Goal: Transaction & Acquisition: Obtain resource

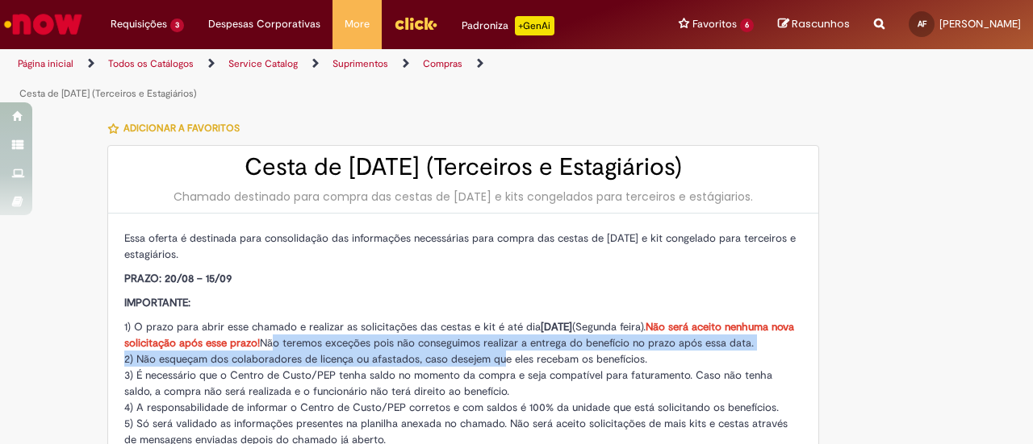
drag, startPoint x: 286, startPoint y: 309, endPoint x: 494, endPoint y: 331, distance: 210.1
click at [494, 331] on p "1) O prazo para abrir esse chamado e realizar as solicitações das cestas e kit …" at bounding box center [463, 407] width 678 height 177
click at [494, 353] on span "2) Não esqueçam dos colaboradores de licença ou afastados, caso desejem que ele…" at bounding box center [385, 360] width 523 height 14
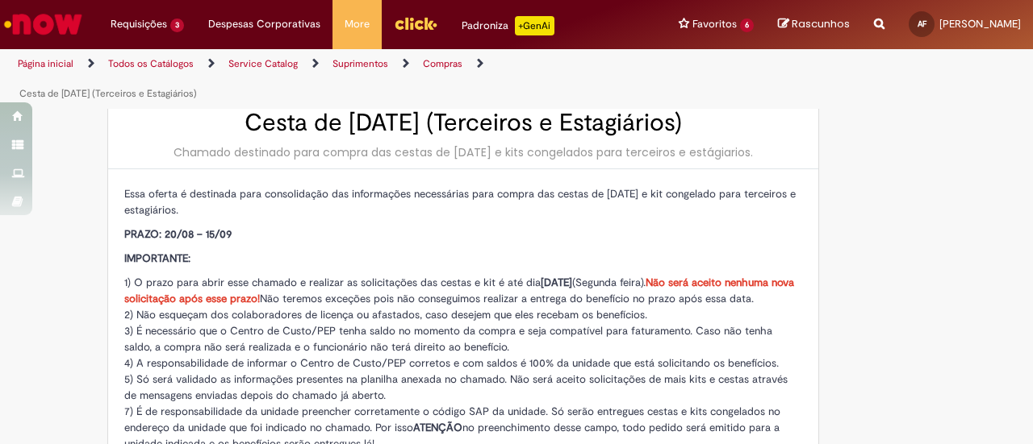
scroll to position [81, 0]
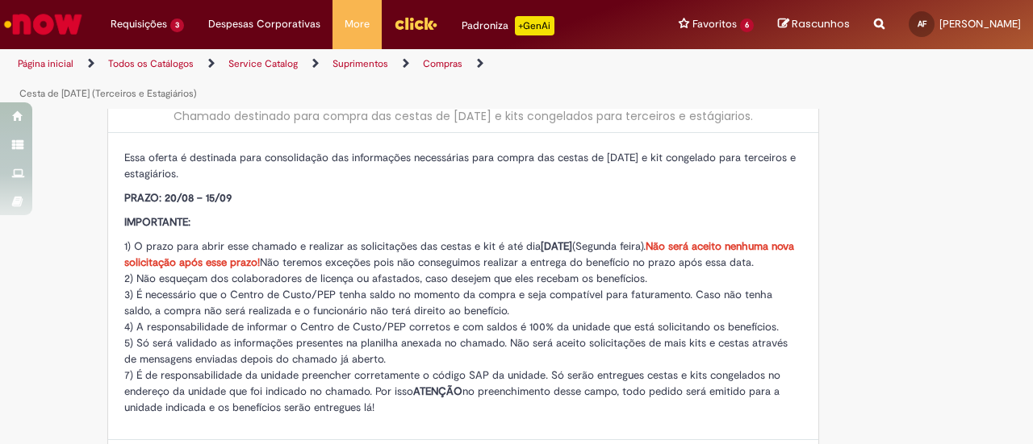
click at [358, 288] on span "3) É necessário que o Centro de Custo/PEP tenha saldo no momento da compra e se…" at bounding box center [448, 303] width 648 height 30
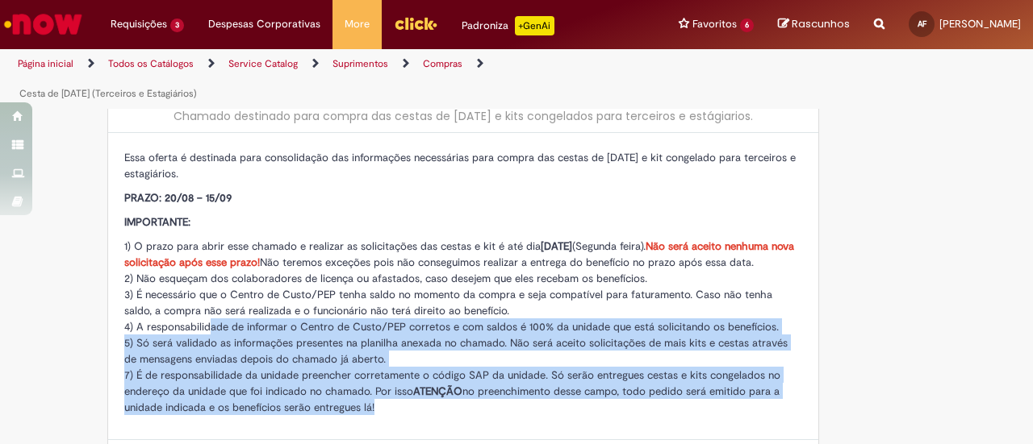
drag, startPoint x: 200, startPoint y: 298, endPoint x: 382, endPoint y: 371, distance: 195.8
click at [382, 371] on p "1) O prazo para abrir esse chamado e realizar as solicitações das cestas e kit …" at bounding box center [463, 326] width 678 height 177
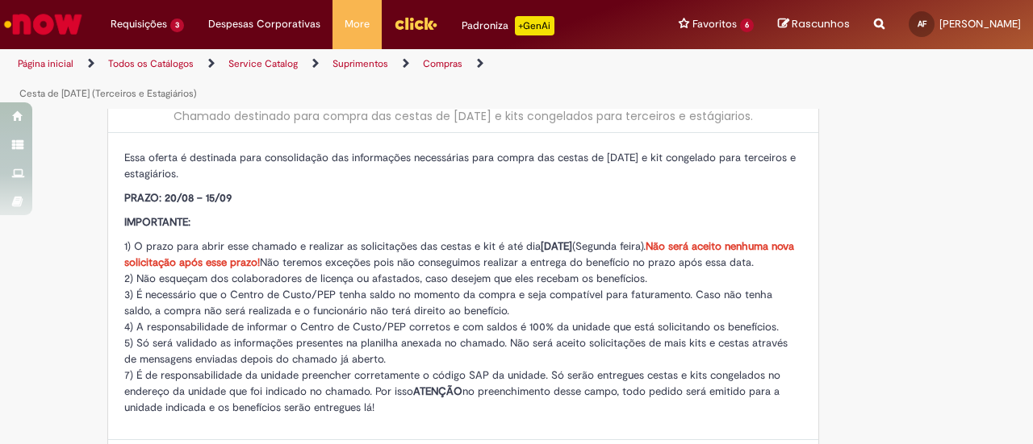
click at [145, 369] on span "7) É de responsabilidade da unidade preencher corretamente o código SAP da unid…" at bounding box center [452, 392] width 656 height 46
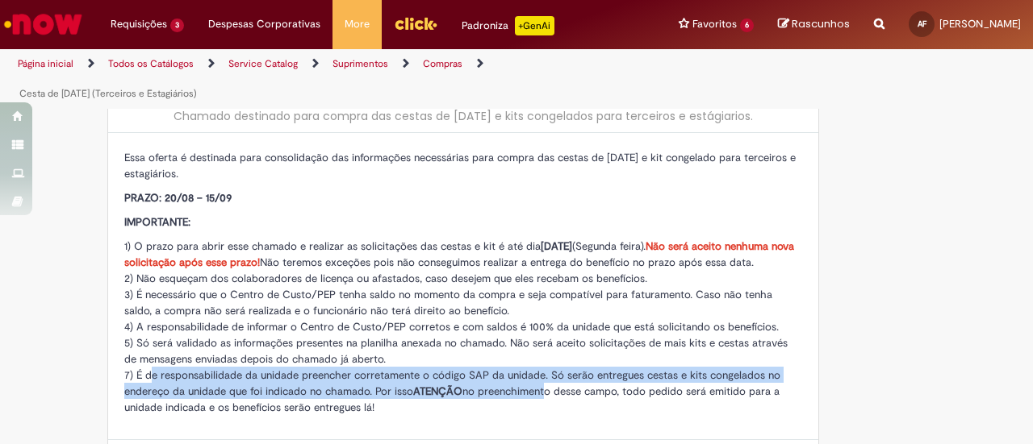
drag, startPoint x: 141, startPoint y: 344, endPoint x: 567, endPoint y: 354, distance: 426.0
click at [545, 369] on span "7) É de responsabilidade da unidade preencher corretamente o código SAP da unid…" at bounding box center [452, 392] width 656 height 46
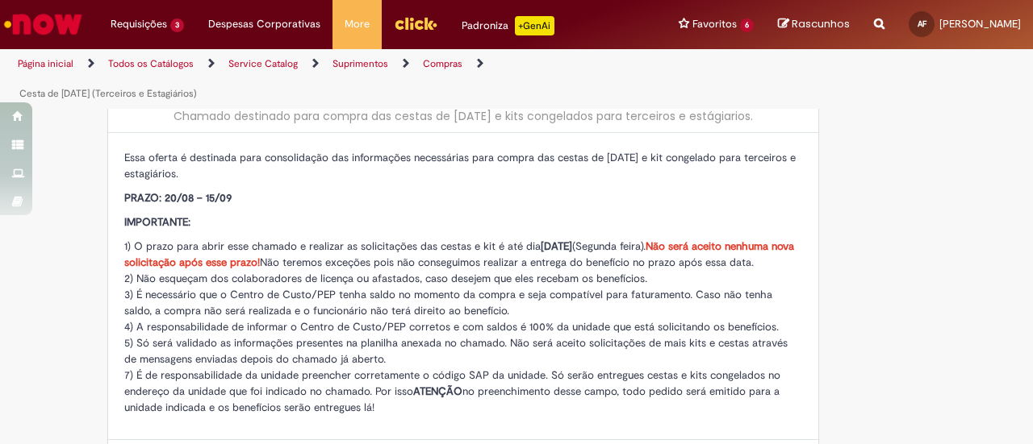
click at [571, 369] on span "7) É de responsabilidade da unidade preencher corretamente o código SAP da unid…" at bounding box center [452, 392] width 656 height 46
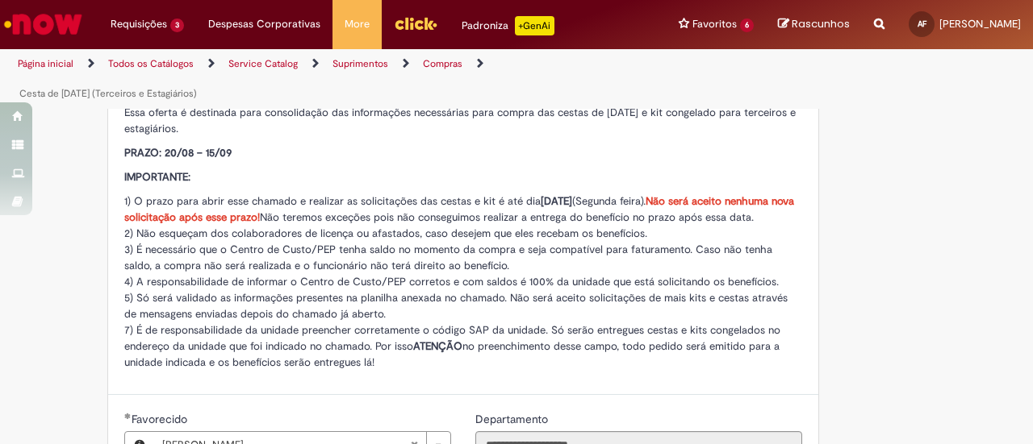
scroll to position [161, 0]
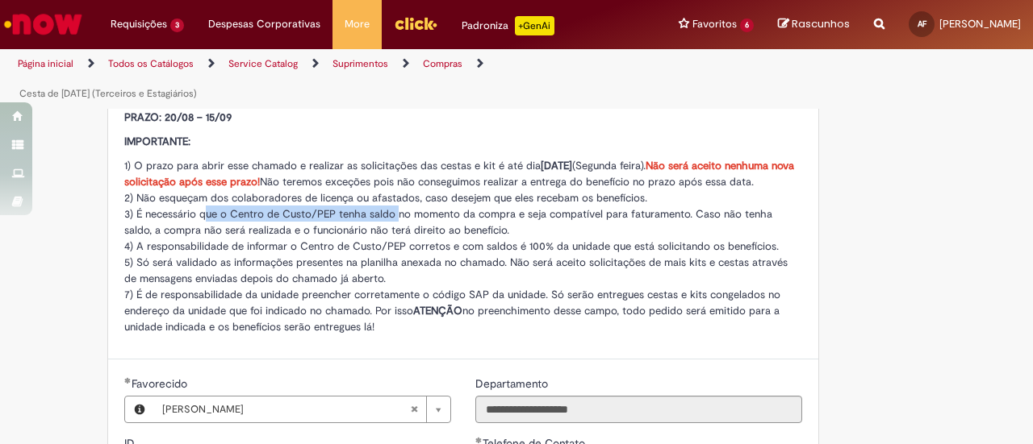
drag, startPoint x: 197, startPoint y: 183, endPoint x: 389, endPoint y: 190, distance: 192.1
click at [389, 190] on p "1) O prazo para abrir esse chamado e realizar as solicitações das cestas e kit …" at bounding box center [463, 245] width 678 height 177
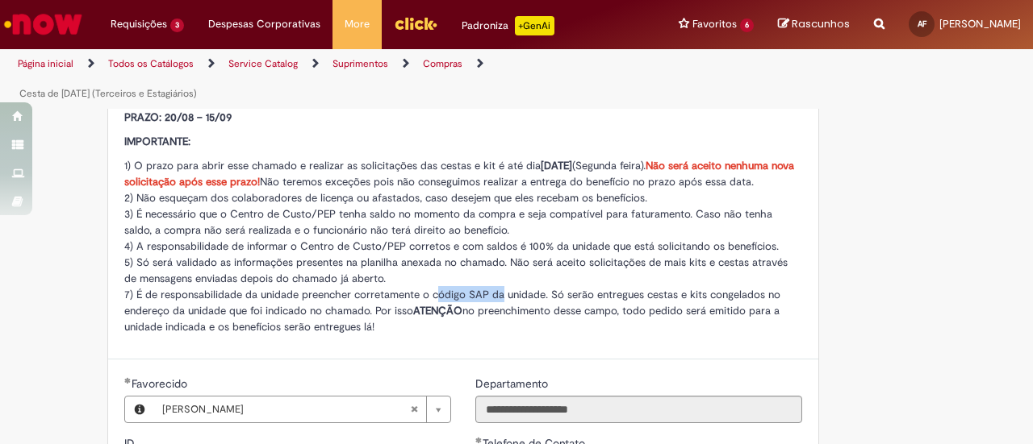
drag, startPoint x: 429, startPoint y: 264, endPoint x: 493, endPoint y: 264, distance: 63.7
click at [493, 288] on span "7) É de responsabilidade da unidade preencher corretamente o código SAP da unid…" at bounding box center [452, 311] width 656 height 46
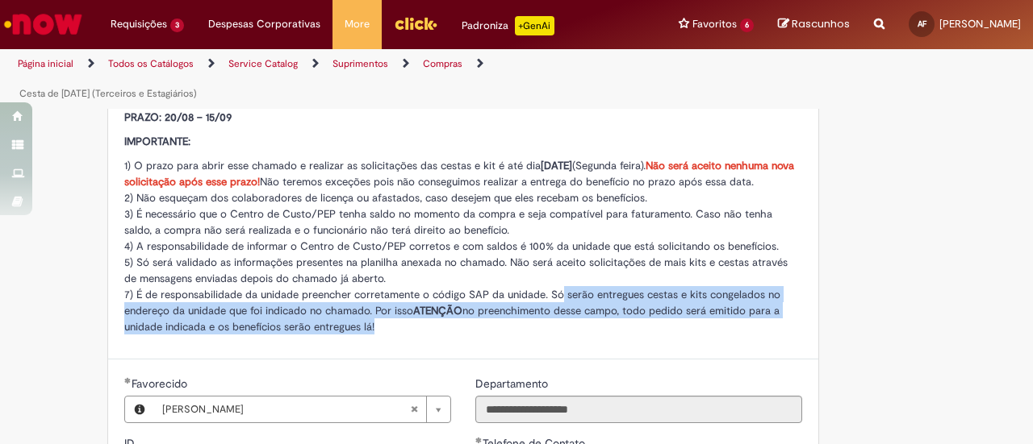
drag, startPoint x: 553, startPoint y: 259, endPoint x: 563, endPoint y: 290, distance: 32.1
click at [563, 290] on p "1) O prazo para abrir esse chamado e realizar as solicitações das cestas e kit …" at bounding box center [463, 245] width 678 height 177
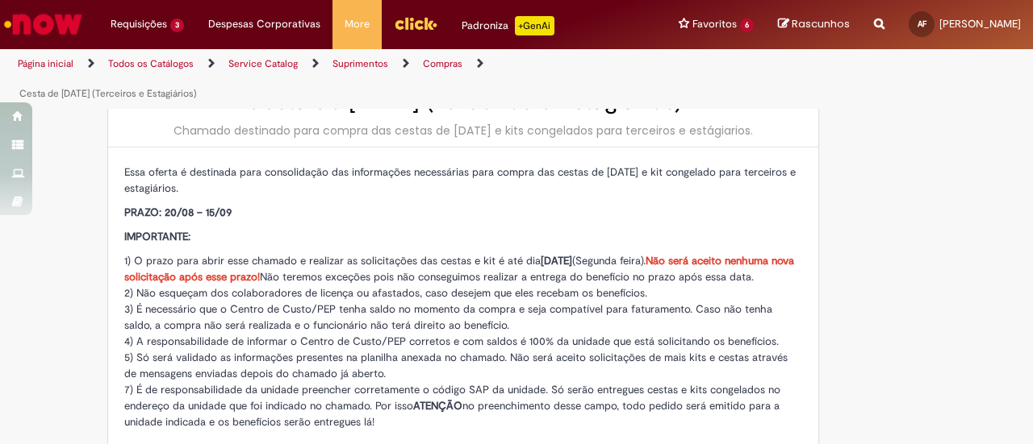
scroll to position [0, 0]
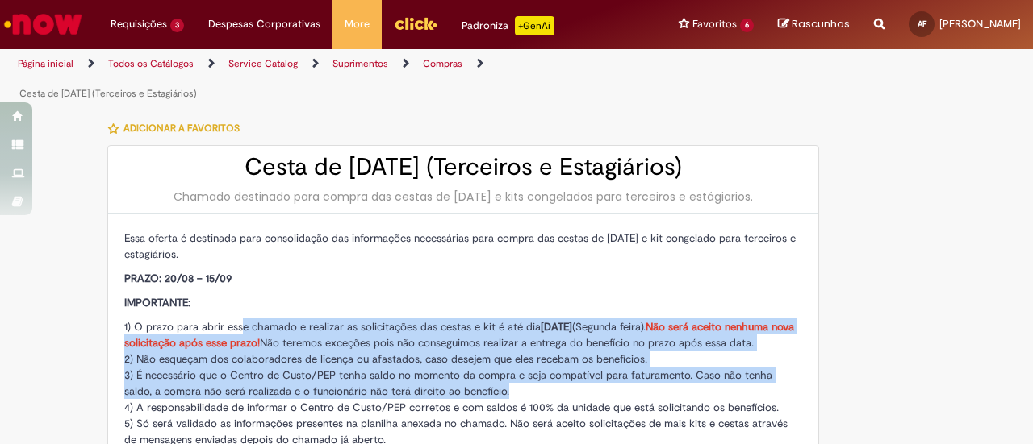
drag, startPoint x: 234, startPoint y: 291, endPoint x: 503, endPoint y: 367, distance: 279.9
click at [503, 367] on p "1) O prazo para abrir esse chamado e realizar as solicitações das cestas e kit …" at bounding box center [463, 407] width 678 height 177
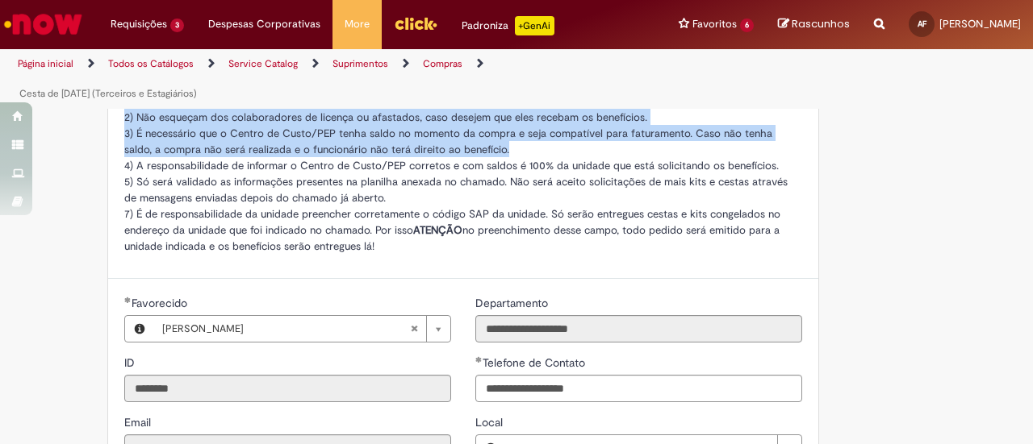
scroll to position [161, 0]
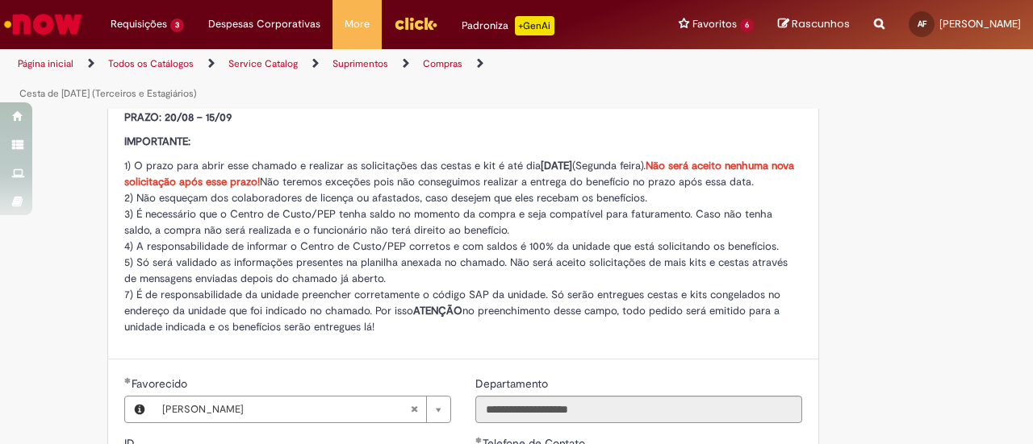
click at [173, 240] on span "4) A responsabilidade de informar o Centro de Custo/PEP corretos e com saldos é…" at bounding box center [451, 247] width 654 height 14
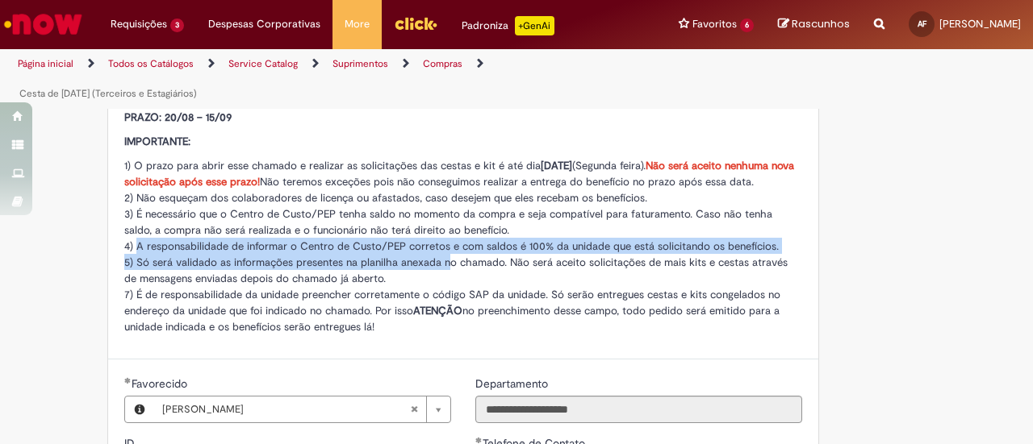
drag, startPoint x: 130, startPoint y: 215, endPoint x: 443, endPoint y: 233, distance: 313.5
click at [443, 233] on p "1) O prazo para abrir esse chamado e realizar as solicitações das cestas e kit …" at bounding box center [463, 245] width 678 height 177
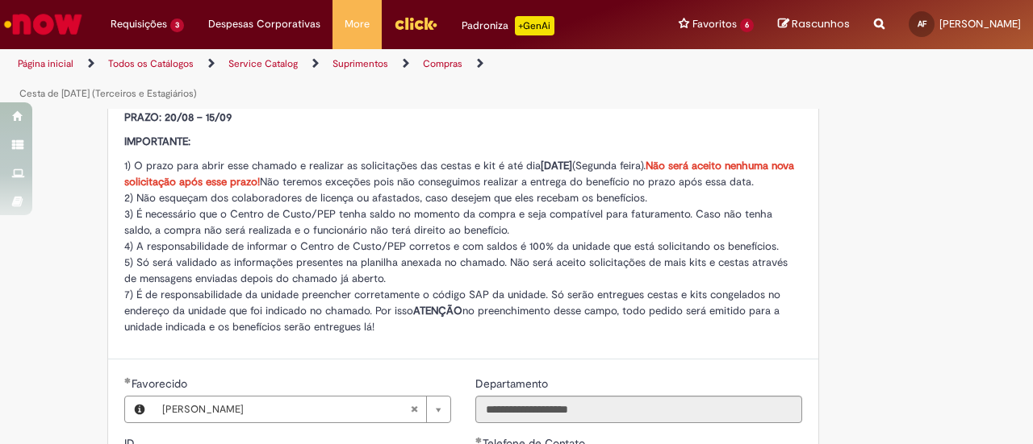
click at [431, 240] on p "1) O prazo para abrir esse chamado e realizar as solicitações das cestas e kit …" at bounding box center [463, 245] width 678 height 177
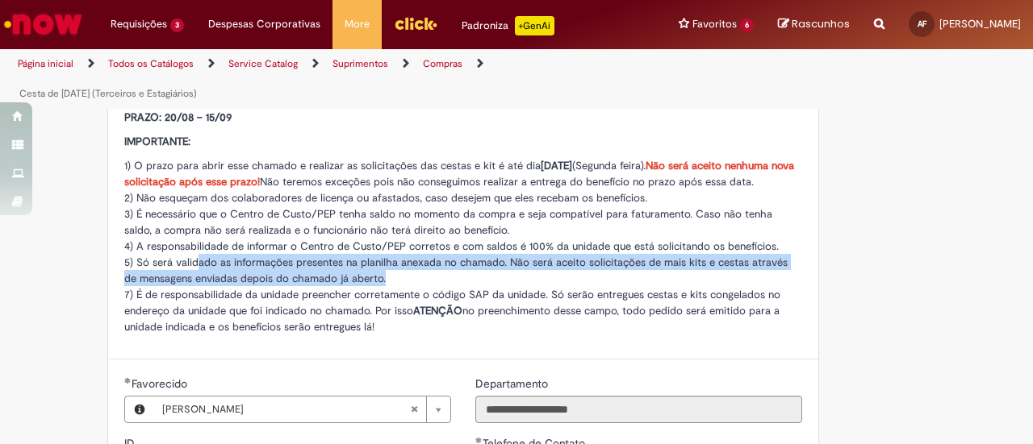
drag, startPoint x: 187, startPoint y: 232, endPoint x: 449, endPoint y: 242, distance: 261.6
click at [449, 242] on p "1) O prazo para abrir esse chamado e realizar as solicitações das cestas e kit …" at bounding box center [463, 245] width 678 height 177
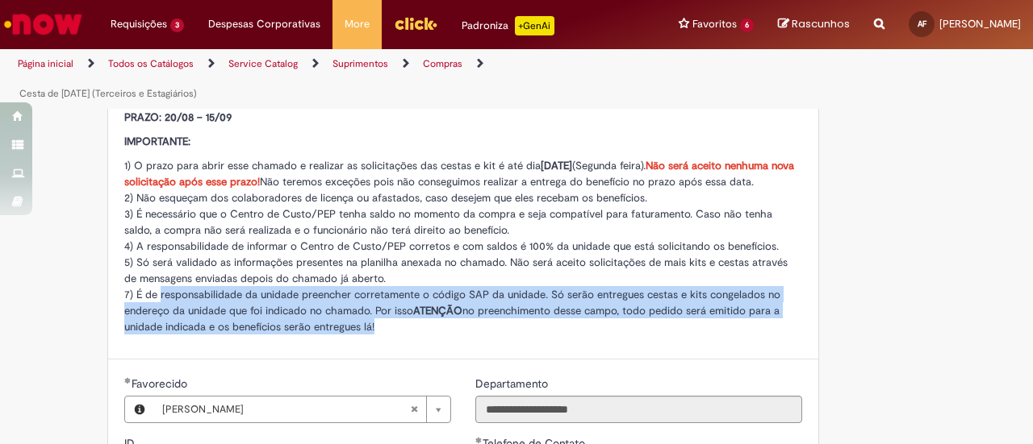
drag, startPoint x: 190, startPoint y: 270, endPoint x: 583, endPoint y: 290, distance: 393.3
click at [582, 290] on p "1) O prazo para abrir esse chamado e realizar as solicitações das cestas e kit …" at bounding box center [463, 245] width 678 height 177
click at [583, 290] on p "1) O prazo para abrir esse chamado e realizar as solicitações das cestas e kit …" at bounding box center [463, 245] width 678 height 177
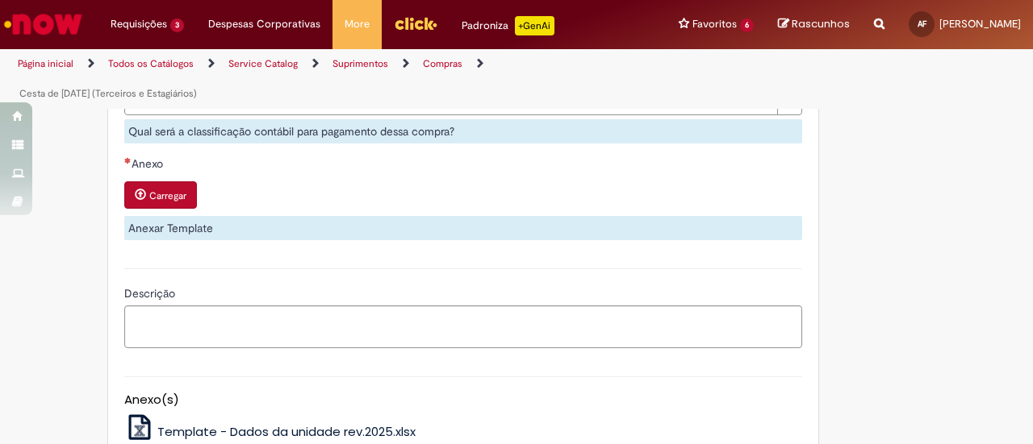
scroll to position [1291, 0]
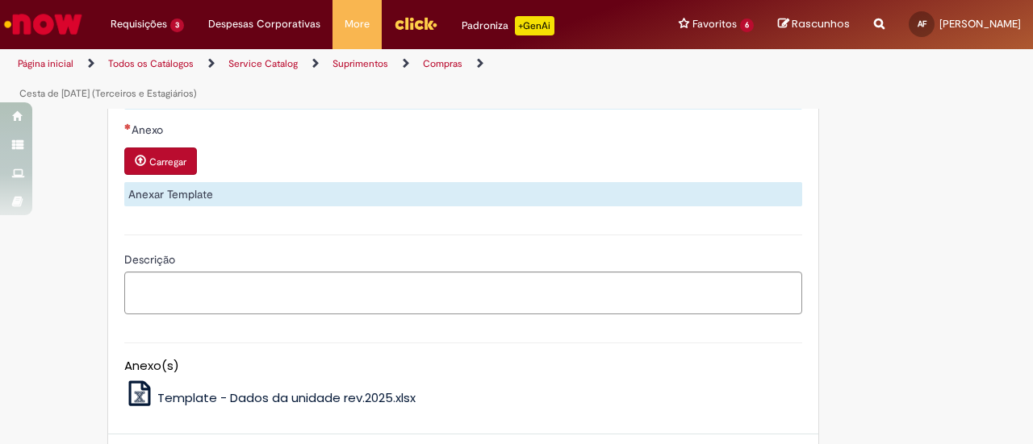
click at [287, 390] on span "Template - Dados da unidade rev.2025.xlsx" at bounding box center [286, 398] width 258 height 17
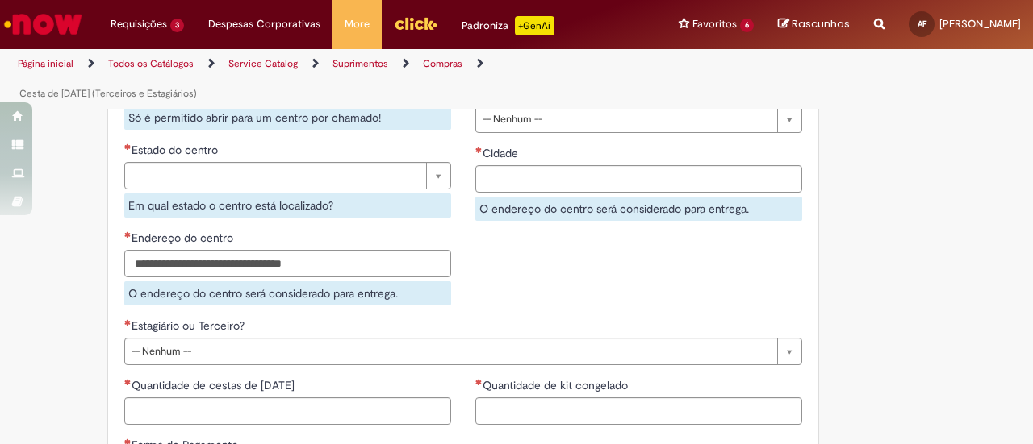
scroll to position [726, 0]
